Goal: Answer question/provide support

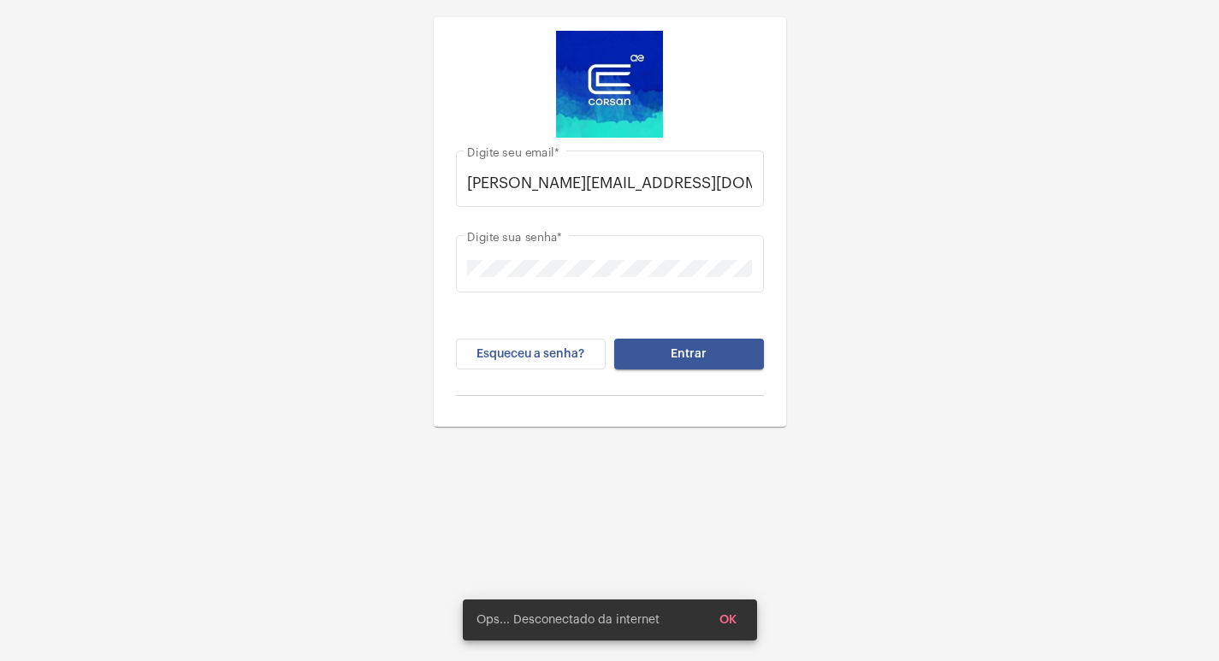
click at [687, 366] on button "Entrar" at bounding box center [689, 354] width 150 height 31
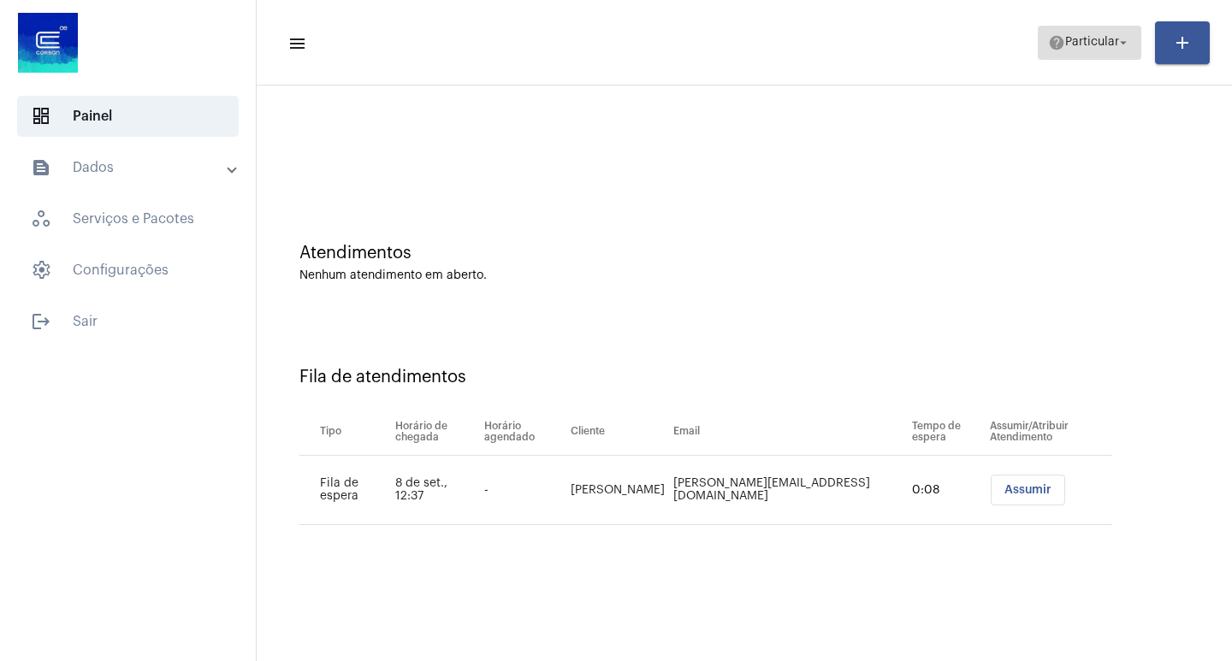
click at [1100, 43] on span "Particular" at bounding box center [1092, 43] width 54 height 12
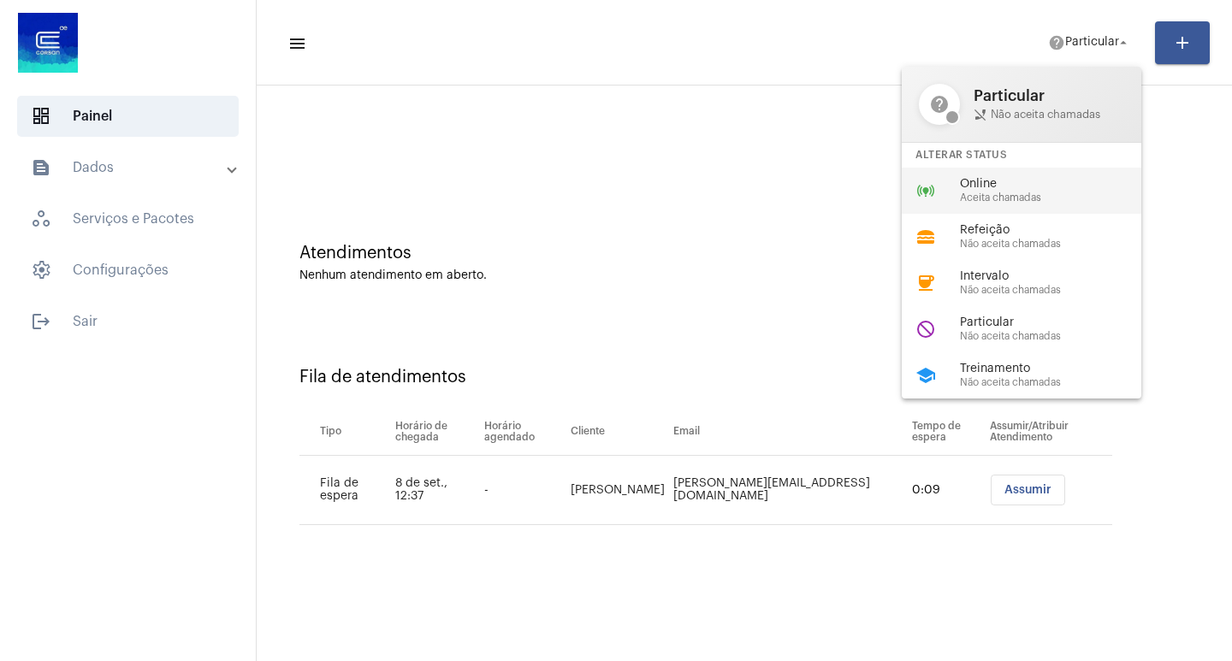
click at [992, 200] on span "Aceita chamadas" at bounding box center [1057, 197] width 195 height 11
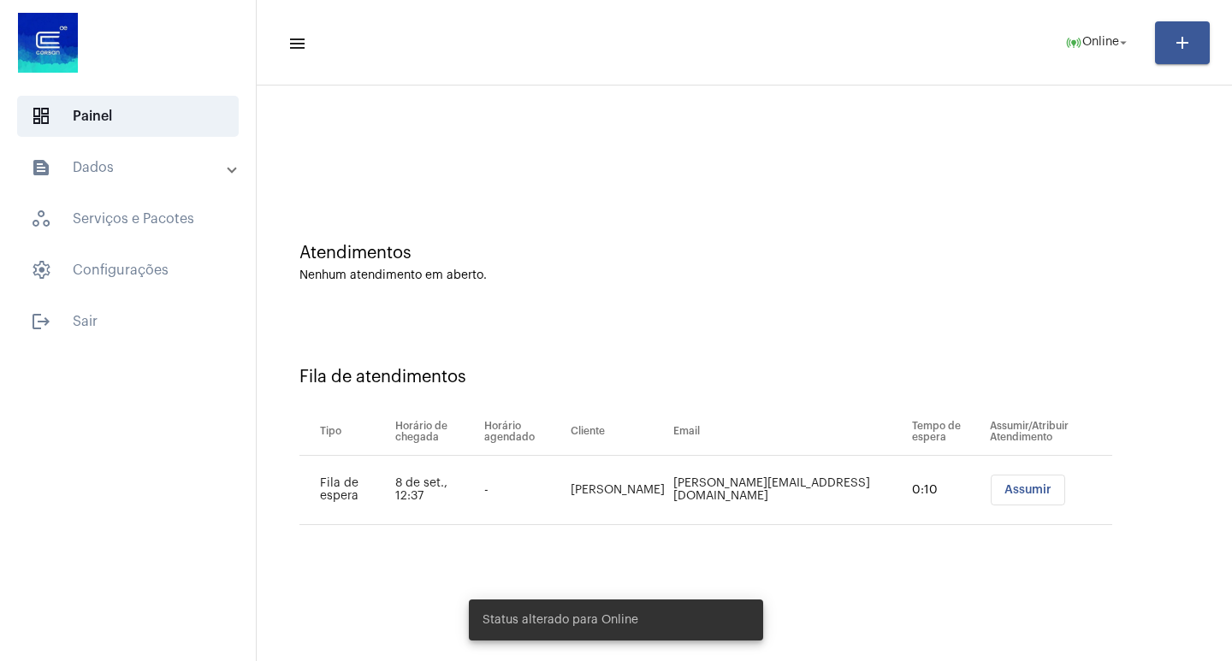
click at [1009, 482] on button "Assumir" at bounding box center [1028, 490] width 74 height 31
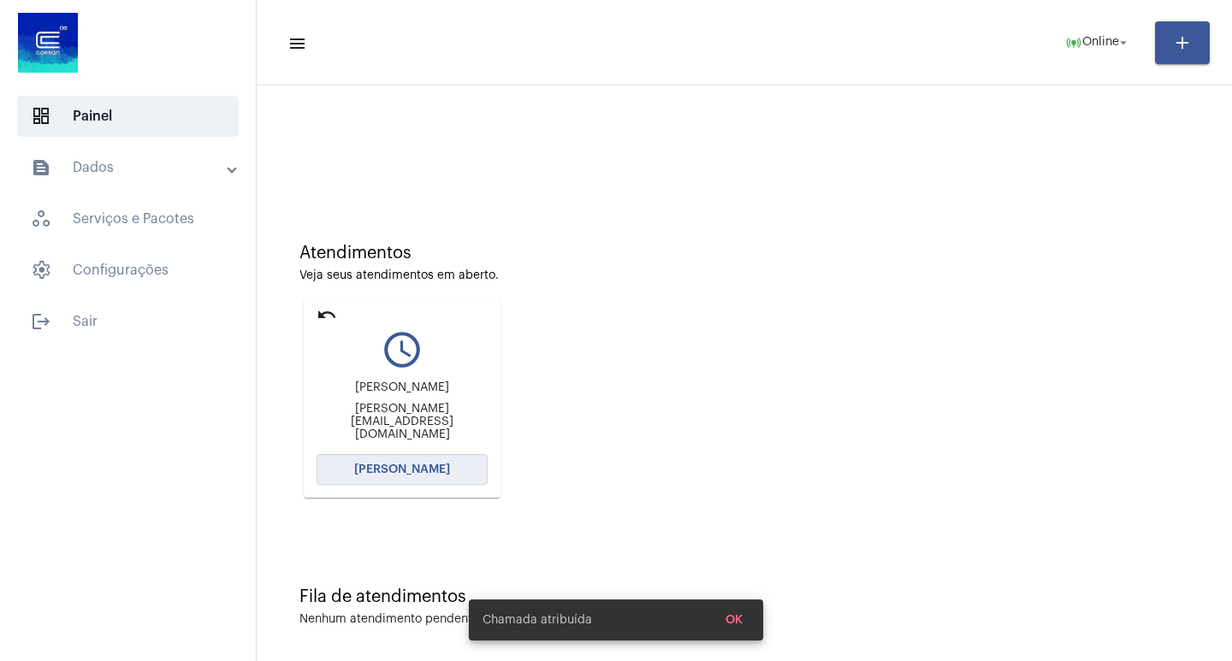
click at [440, 462] on button "[PERSON_NAME]" at bounding box center [402, 469] width 171 height 31
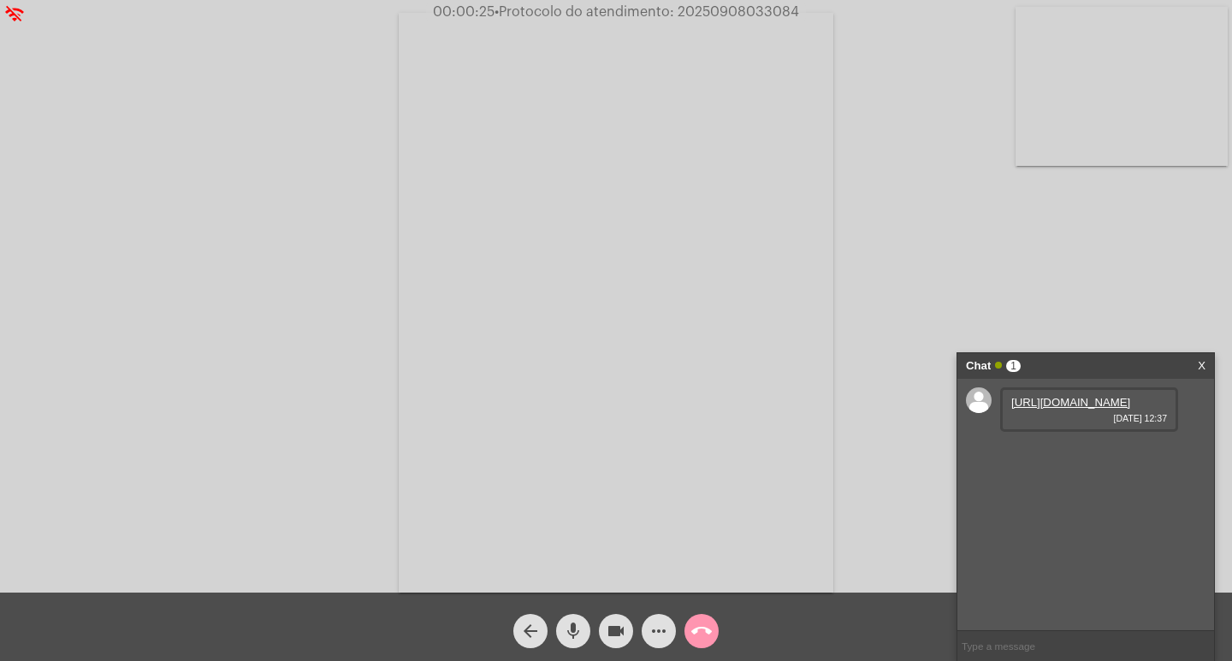
click at [1044, 405] on link "[URL][DOMAIN_NAME]" at bounding box center [1070, 402] width 119 height 13
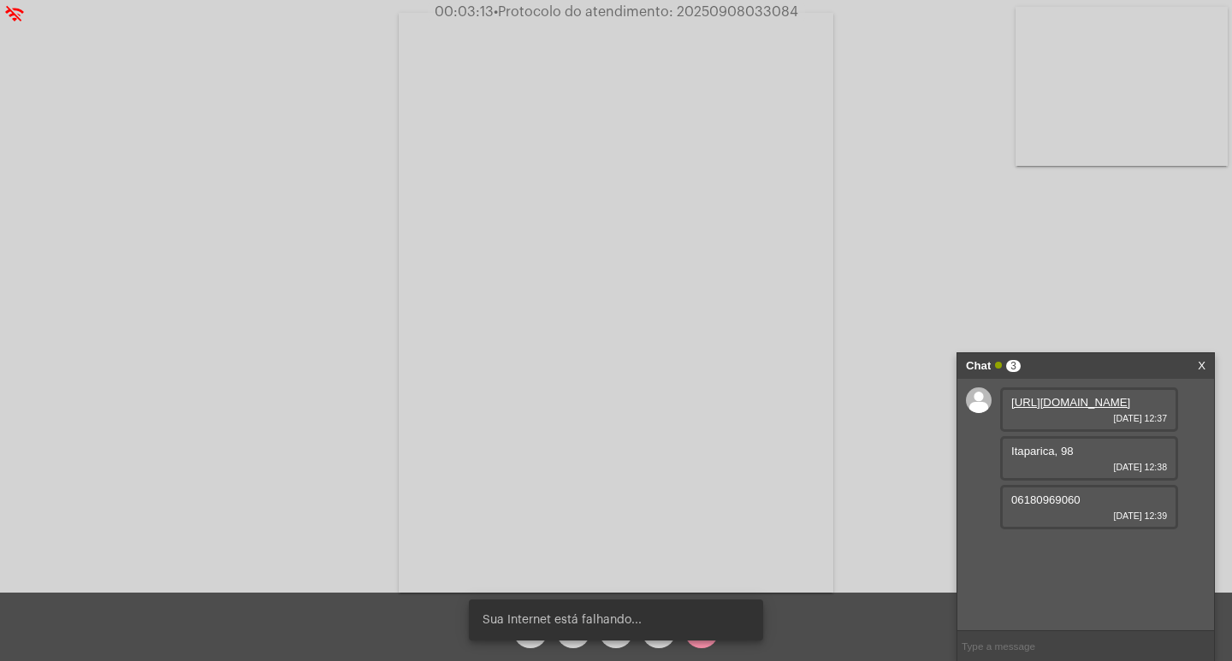
click at [1062, 530] on div "06180969060 [DATE] 12:39" at bounding box center [1089, 507] width 178 height 44
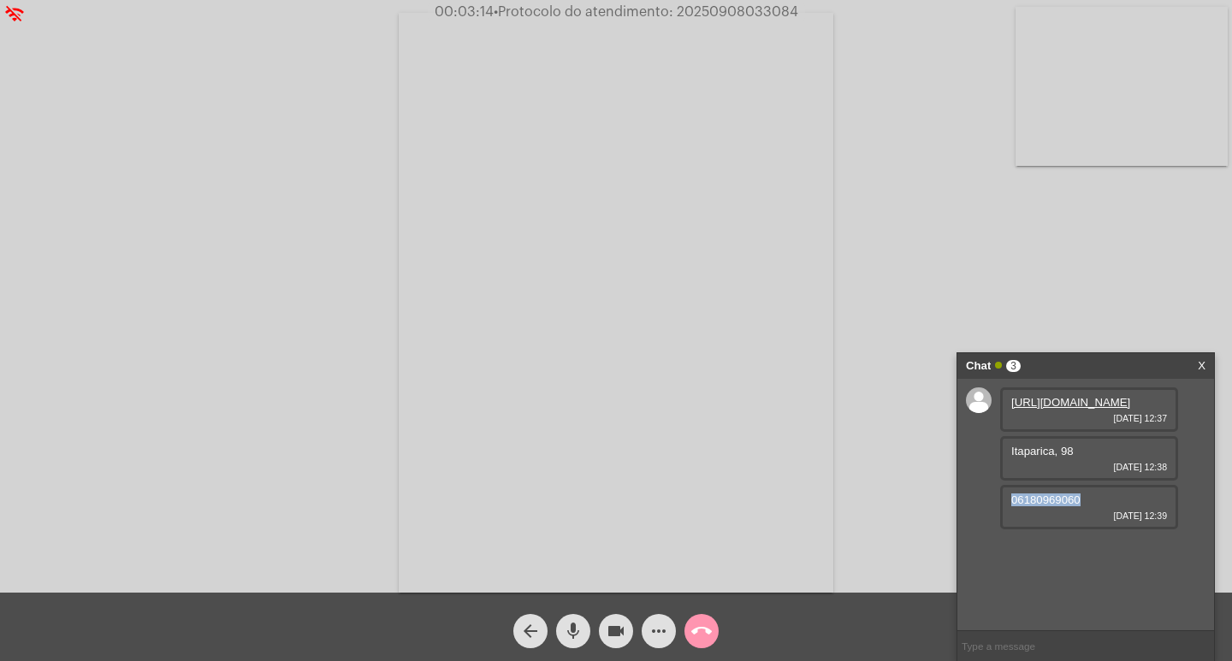
copy span "06180969060"
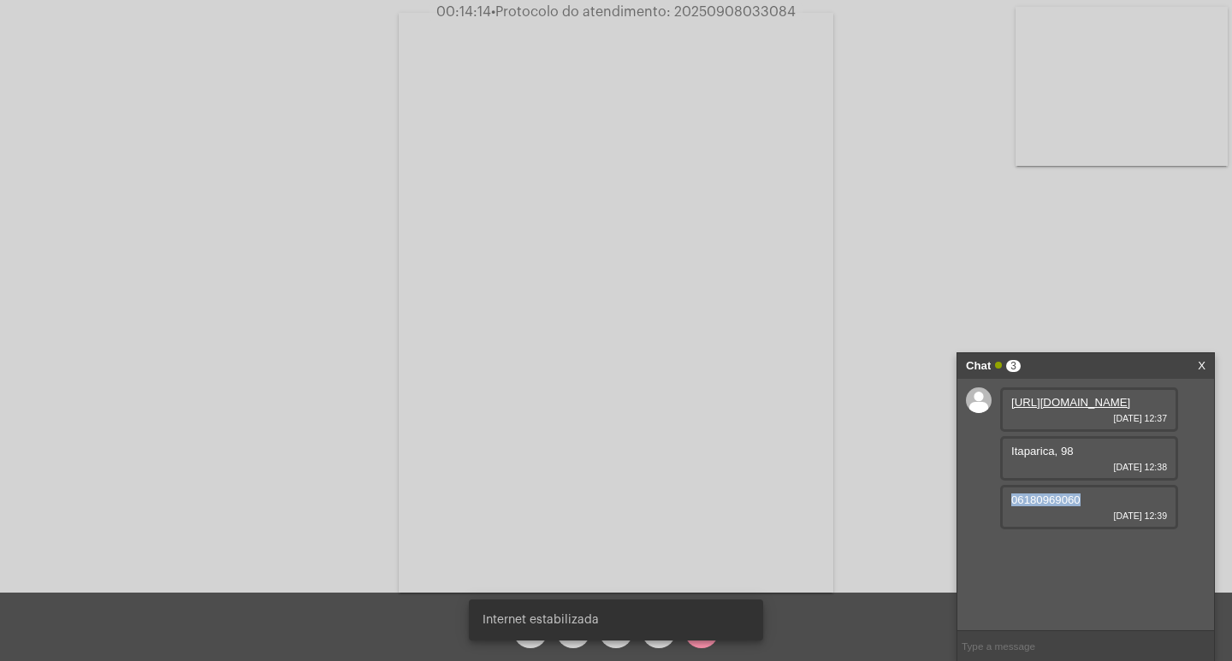
copy span "06180969060"
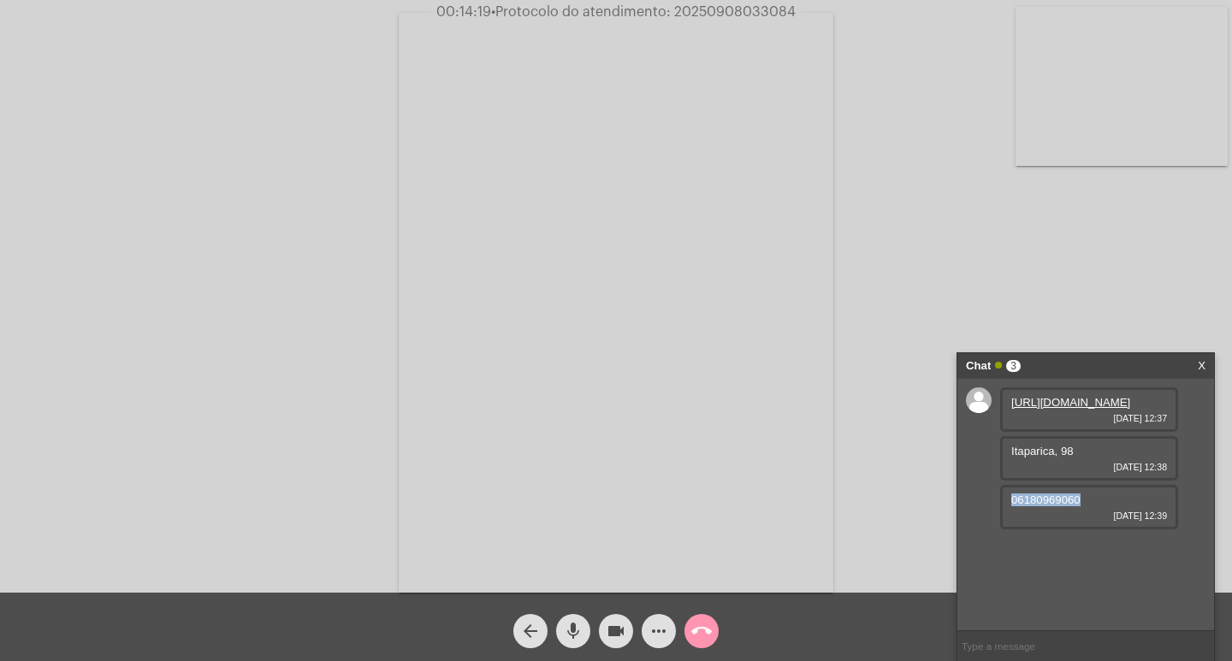
click at [598, 628] on div "videocam" at bounding box center [616, 627] width 43 height 43
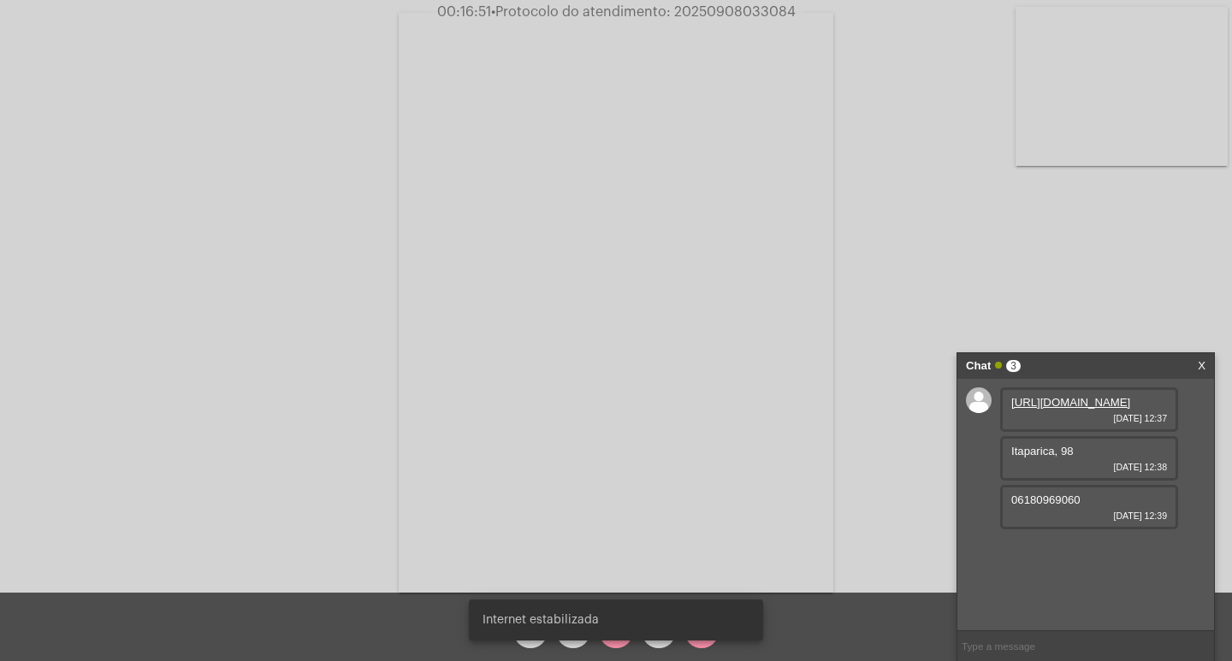
click at [654, 645] on div "Internet estabilizada" at bounding box center [615, 620] width 335 height 82
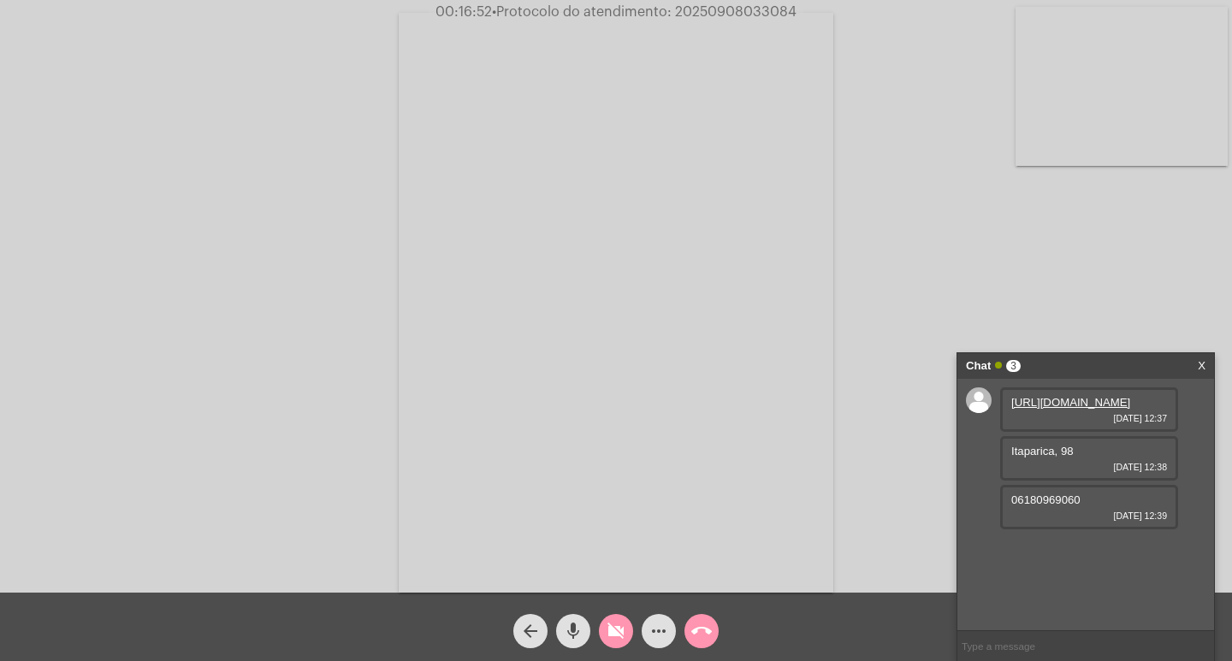
click at [654, 645] on span "more_horiz" at bounding box center [658, 631] width 21 height 34
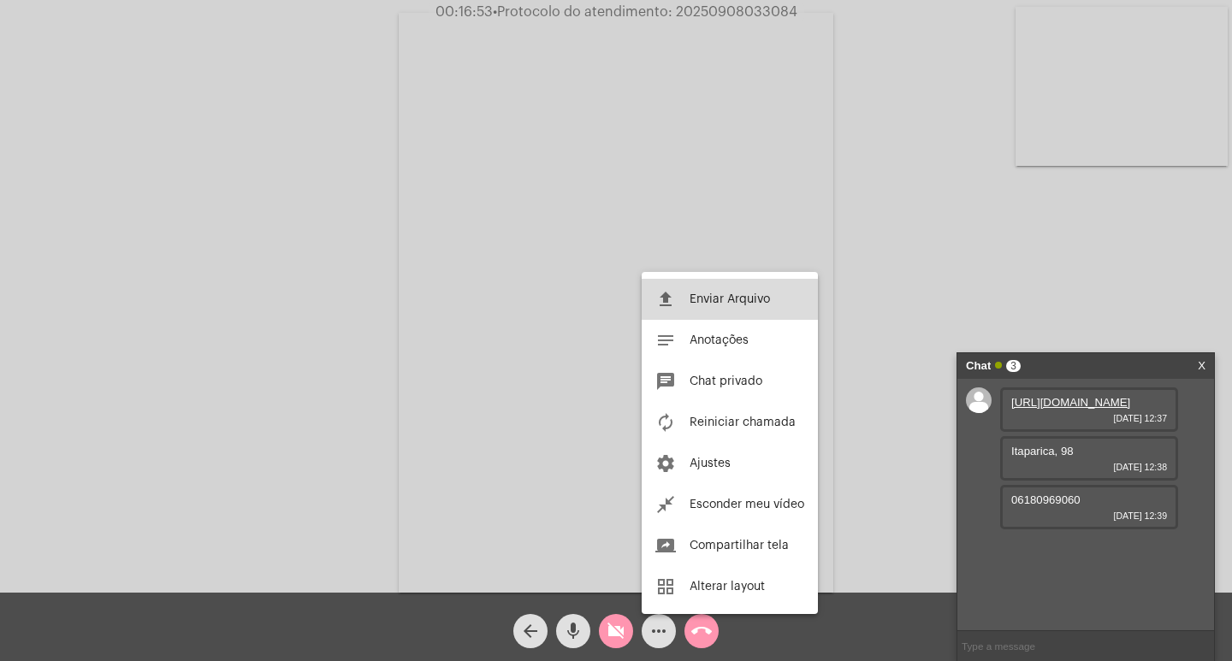
click at [711, 305] on button "file_upload Enviar Arquivo" at bounding box center [730, 299] width 176 height 41
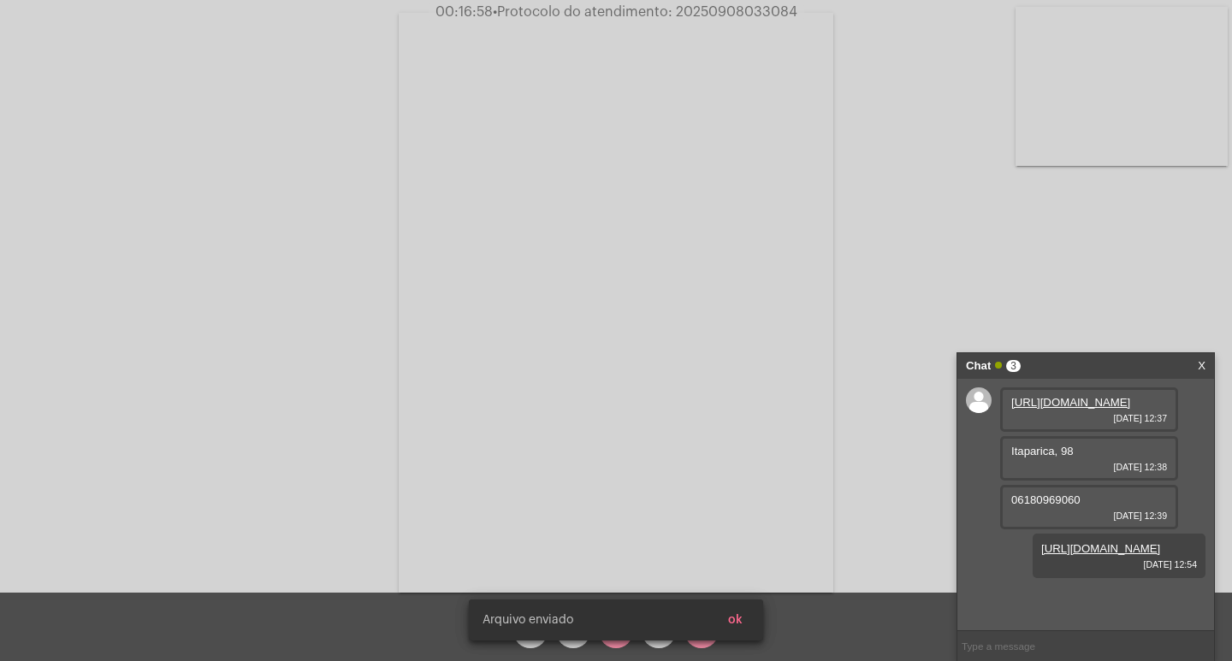
scroll to position [25, 0]
drag, startPoint x: 741, startPoint y: 608, endPoint x: 708, endPoint y: 631, distance: 39.9
click at [741, 611] on button "ok" at bounding box center [735, 620] width 42 height 31
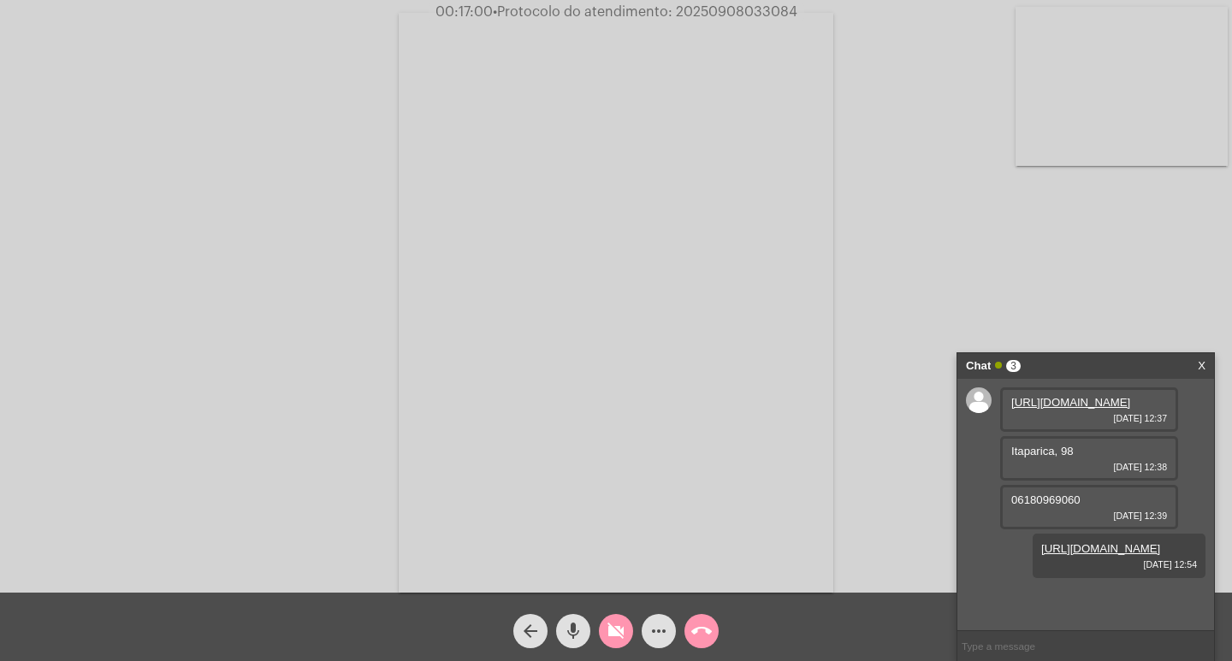
click at [613, 634] on mat-icon "videocam_off" at bounding box center [616, 631] width 21 height 21
click at [756, 8] on span "• Protocolo do atendimento: 20250908033084" at bounding box center [641, 12] width 305 height 14
copy span "20250908033084"
click at [693, 644] on span "call_end" at bounding box center [701, 631] width 21 height 34
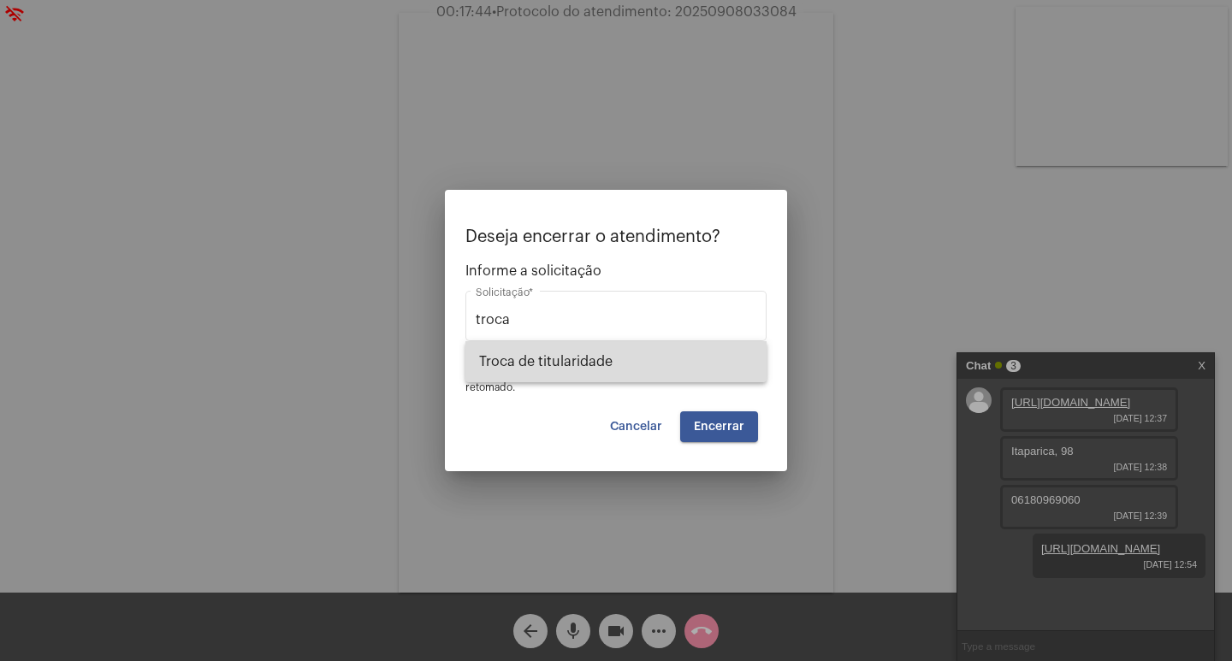
click at [630, 357] on span "Troca de titularidade" at bounding box center [616, 361] width 274 height 41
type input "Troca de titularidade"
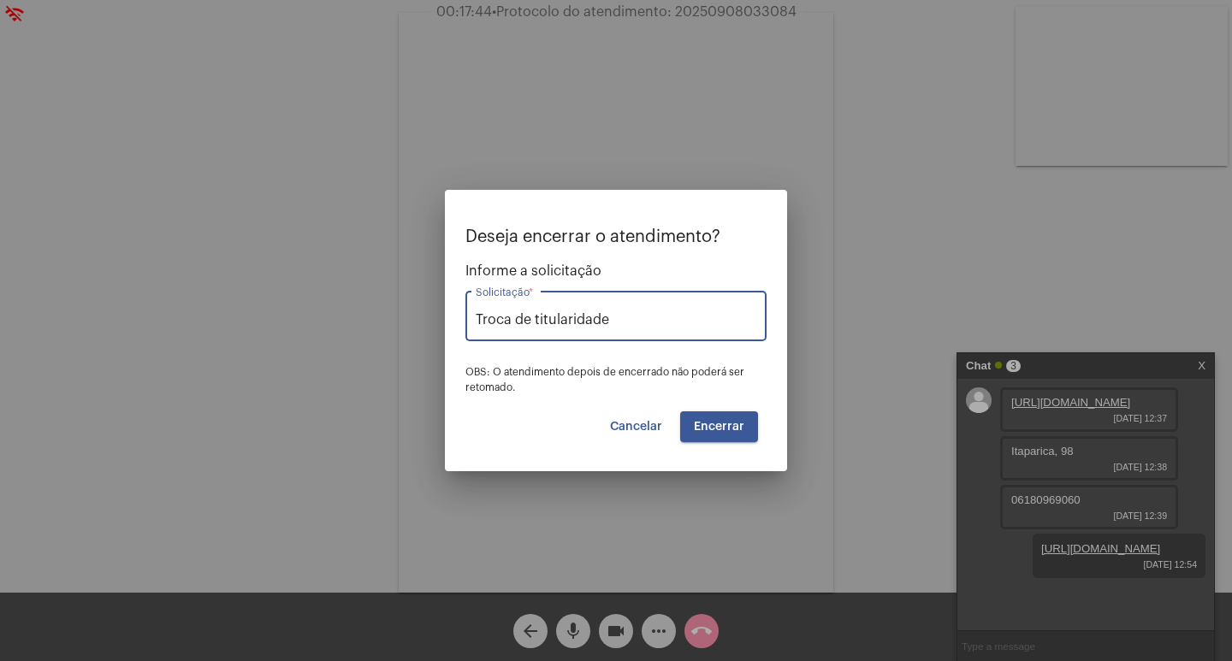
click at [699, 427] on span "Encerrar" at bounding box center [719, 427] width 50 height 12
